Goal: Transaction & Acquisition: Purchase product/service

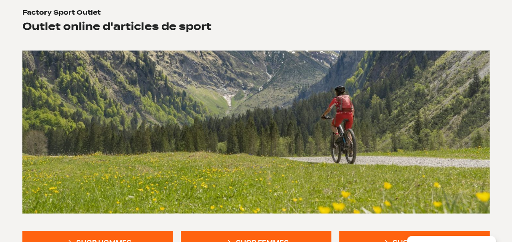
scroll to position [122, 0]
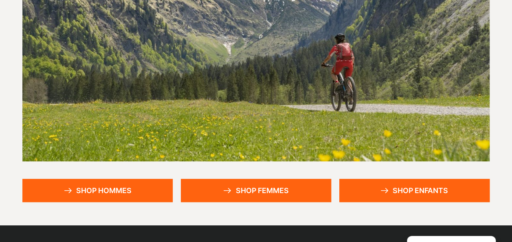
click at [150, 194] on link "Shop hommes" at bounding box center [97, 190] width 150 height 23
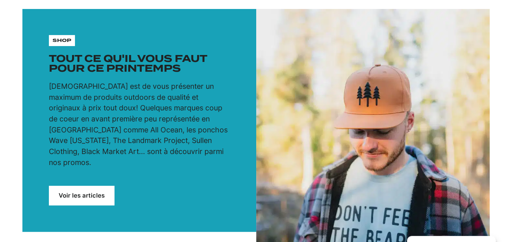
scroll to position [163, 0]
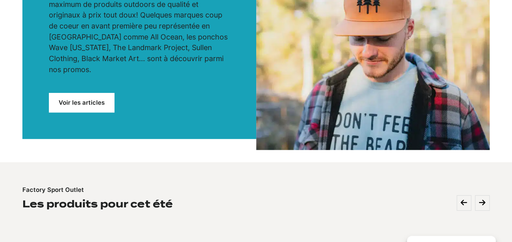
click at [90, 94] on link "Voir les articles" at bounding box center [82, 103] width 66 height 20
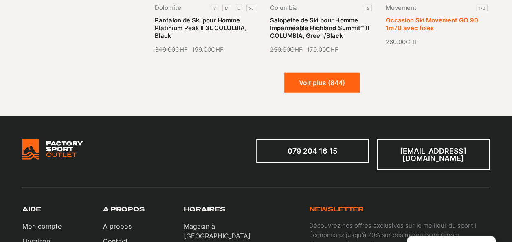
scroll to position [1017, 0]
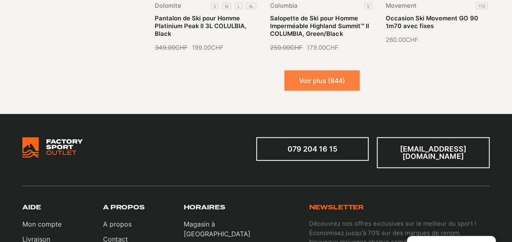
click at [339, 77] on button "Voir plus (844)" at bounding box center [321, 80] width 75 height 20
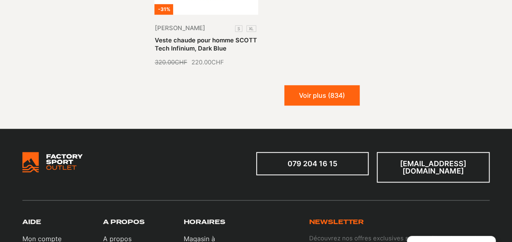
scroll to position [1831, 0]
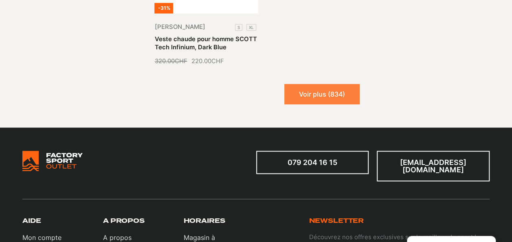
click at [343, 84] on button "Voir plus (834)" at bounding box center [321, 94] width 75 height 20
